Goal: Book appointment/travel/reservation

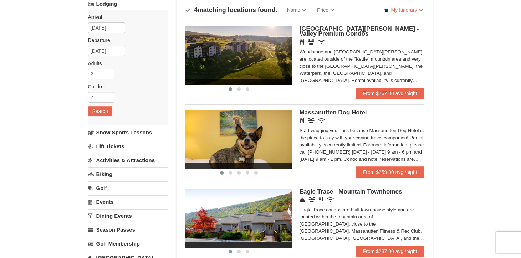
scroll to position [49, 0]
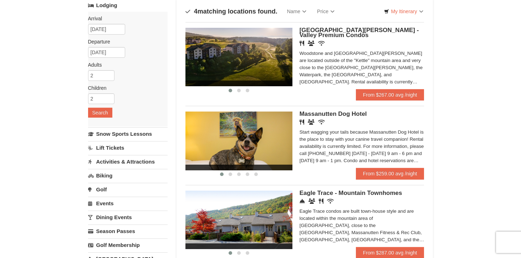
click at [348, 31] on span "Woodstone Meadows - Valley Premium Condos" at bounding box center [360, 33] width 120 height 12
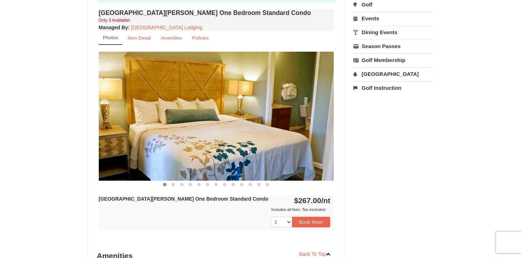
scroll to position [243, 0]
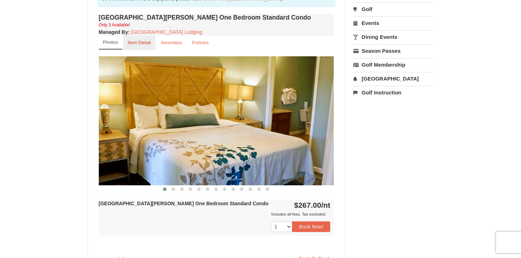
click at [139, 42] on small "Item Detail" at bounding box center [139, 42] width 23 height 5
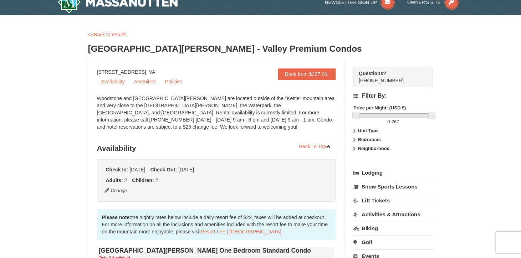
scroll to position [0, 0]
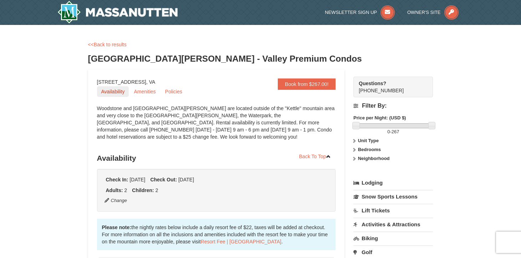
click at [116, 92] on link "Availability" at bounding box center [113, 91] width 32 height 11
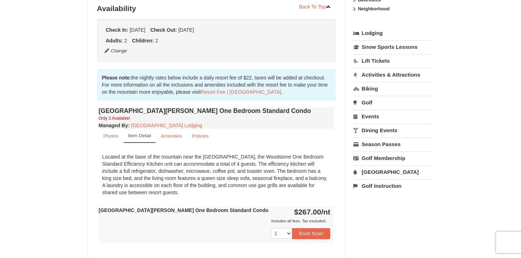
scroll to position [151, 0]
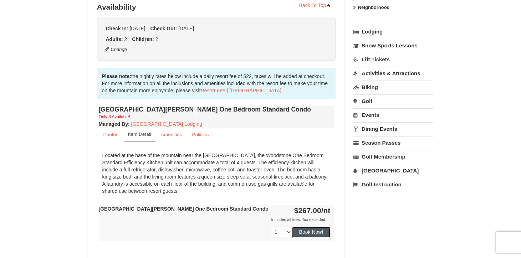
click at [311, 231] on button "Book Now!" at bounding box center [311, 232] width 39 height 11
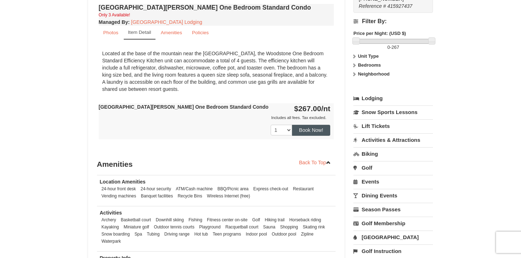
scroll to position [261, 0]
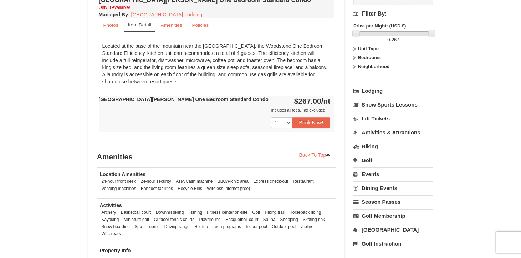
click at [384, 223] on link "[GEOGRAPHIC_DATA]" at bounding box center [394, 229] width 80 height 13
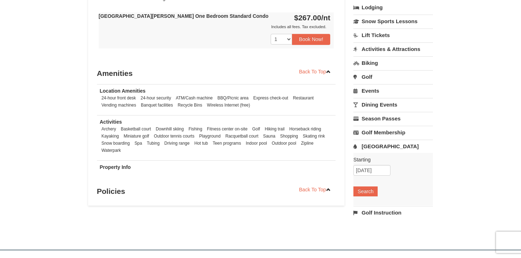
scroll to position [345, 0]
click at [371, 186] on button "Search" at bounding box center [366, 191] width 24 height 10
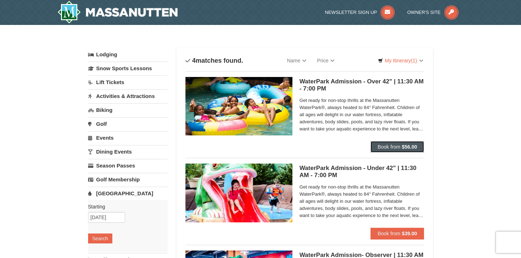
click at [403, 148] on strong "$56.00" at bounding box center [409, 147] width 15 height 6
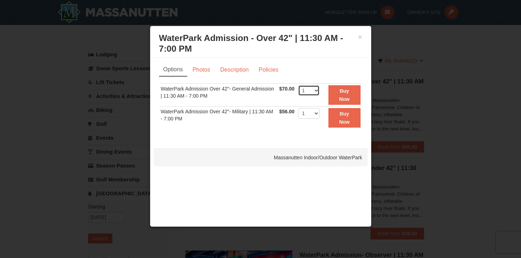
click at [316, 91] on select "1 2 3 4 5 6 7 8 9 10 11 12 13 14 15 16 17 18 19 20 21 22" at bounding box center [308, 90] width 21 height 11
click at [298, 85] on select "1 2 3 4 5 6 7 8 9 10 11 12 13 14 15 16 17 18 19 20 21 22" at bounding box center [308, 90] width 21 height 11
click at [316, 90] on select "1 2 3 4 5 6 7 8 9 10 11 12 13 14 15 16 17 18 19 20 21 22" at bounding box center [308, 90] width 21 height 11
select select "4"
click at [298, 85] on select "1 2 3 4 5 6 7 8 9 10 11 12 13 14 15 16 17 18 19 20 21 22" at bounding box center [308, 90] width 21 height 11
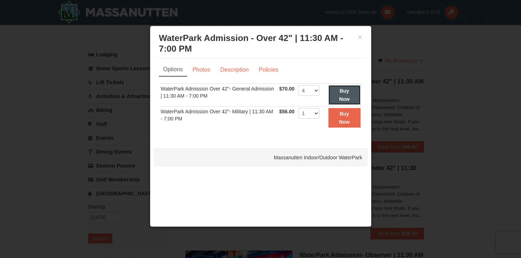
click at [346, 95] on button "Buy Now" at bounding box center [345, 95] width 32 height 20
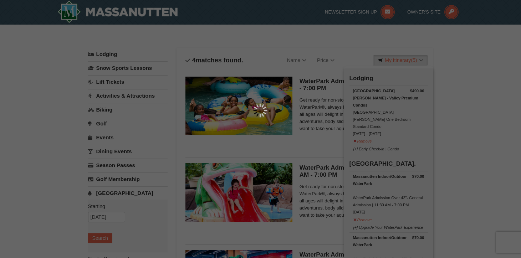
scroll to position [2, 0]
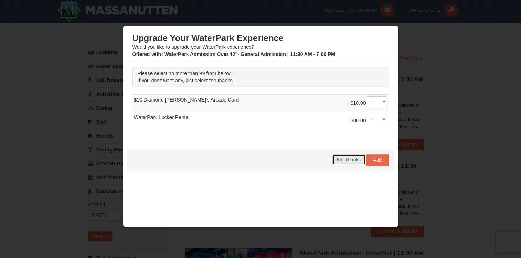
click at [350, 161] on span "No Thanks" at bounding box center [349, 160] width 24 height 6
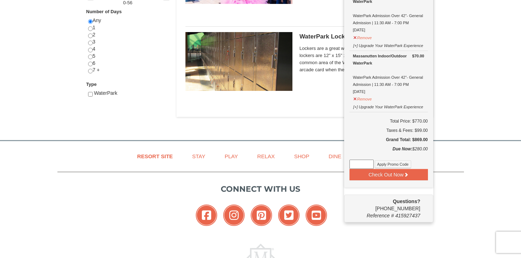
scroll to position [306, 0]
click at [321, 63] on span "Lockers are a great way to keep your valuables safe. The lockers are 12" x 15" …" at bounding box center [362, 59] width 125 height 29
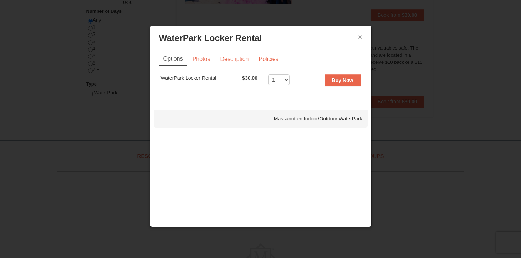
click at [360, 38] on button "×" at bounding box center [360, 37] width 4 height 7
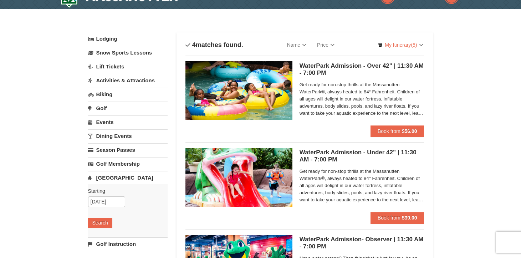
scroll to position [11, 0]
